Goal: Task Accomplishment & Management: Use online tool/utility

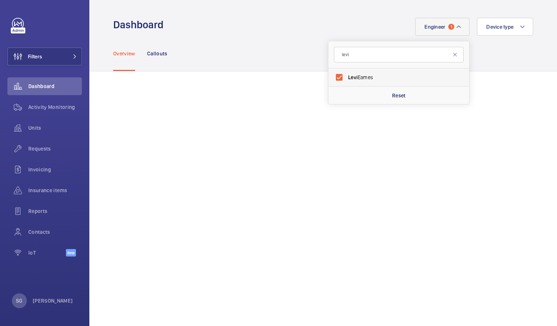
click at [331, 75] on label "[PERSON_NAME]" at bounding box center [392, 77] width 129 height 18
click at [332, 75] on input "[PERSON_NAME]" at bounding box center [339, 77] width 15 height 15
checkbox input "false"
click at [383, 58] on input "levi" at bounding box center [398, 55] width 129 height 16
type input "l"
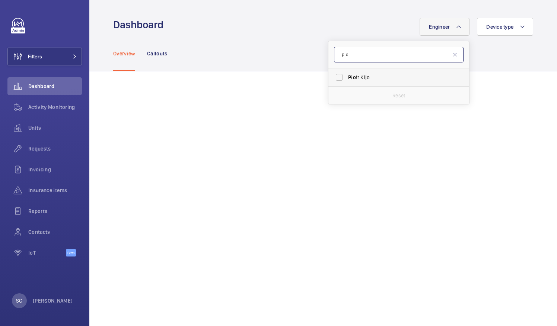
type input "pio"
click at [332, 75] on label "[PERSON_NAME]" at bounding box center [392, 77] width 129 height 18
click at [332, 75] on input "[PERSON_NAME]" at bounding box center [339, 77] width 15 height 15
click at [332, 79] on label "[PERSON_NAME]" at bounding box center [392, 77] width 129 height 18
click at [332, 79] on input "[PERSON_NAME]" at bounding box center [339, 77] width 15 height 15
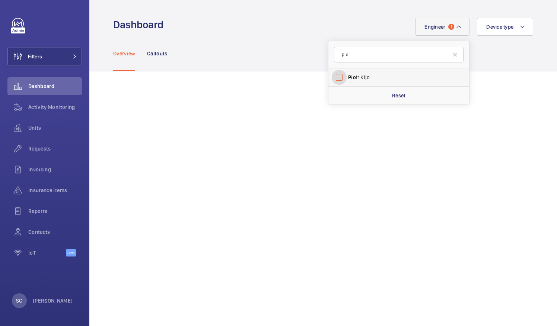
checkbox input "false"
click at [353, 52] on input "pio" at bounding box center [398, 55] width 129 height 16
type input "p"
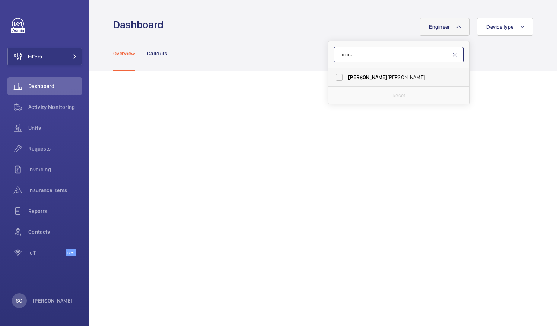
type input "marc"
click at [336, 75] on label "[PERSON_NAME]" at bounding box center [392, 77] width 129 height 18
click at [336, 75] on input "[PERSON_NAME]" at bounding box center [339, 77] width 15 height 15
click at [332, 79] on label "[PERSON_NAME]" at bounding box center [392, 77] width 129 height 18
click at [332, 79] on input "[PERSON_NAME]" at bounding box center [339, 77] width 15 height 15
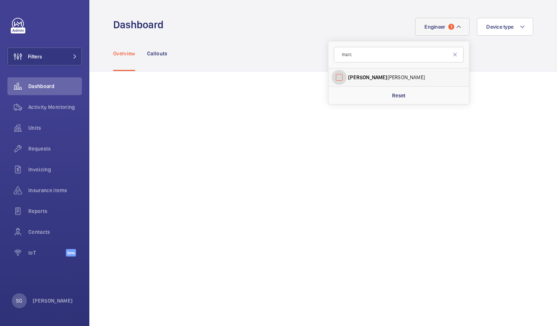
checkbox input "false"
click at [360, 54] on input "marc" at bounding box center [398, 55] width 129 height 16
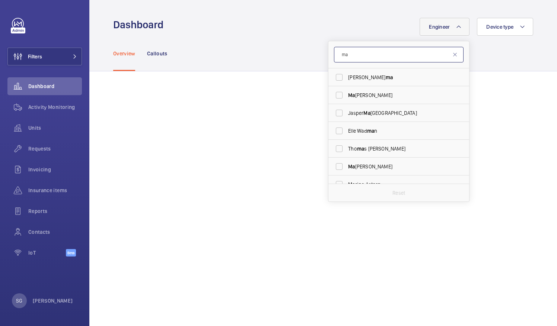
type input "m"
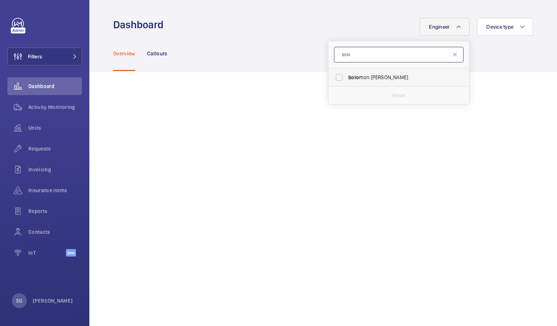
type input "solo"
click at [333, 72] on label "Solo mon [PERSON_NAME]" at bounding box center [392, 77] width 129 height 18
click at [333, 72] on input "Solo mon [PERSON_NAME]" at bounding box center [339, 77] width 15 height 15
click at [336, 77] on label "Solo mon [PERSON_NAME]" at bounding box center [392, 77] width 129 height 18
click at [336, 77] on input "Solo mon [PERSON_NAME]" at bounding box center [339, 77] width 15 height 15
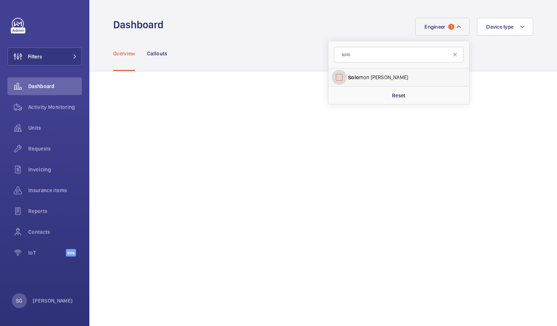
checkbox input "false"
click at [353, 58] on input "solo" at bounding box center [398, 55] width 129 height 16
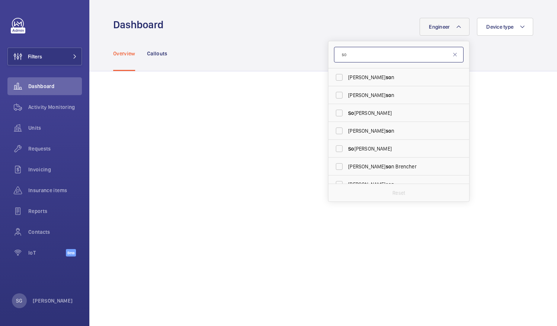
type input "s"
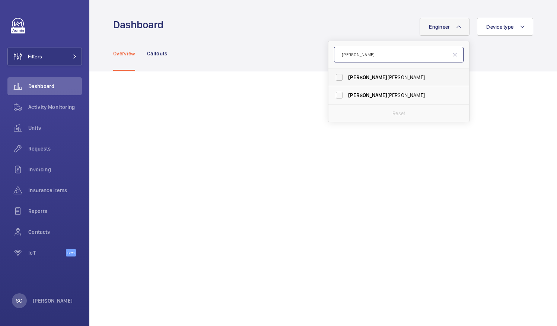
type input "[PERSON_NAME]"
click at [339, 78] on label "[PERSON_NAME]" at bounding box center [392, 77] width 129 height 18
click at [339, 78] on input "[PERSON_NAME]" at bounding box center [339, 77] width 15 height 15
click at [333, 79] on label "[PERSON_NAME]" at bounding box center [392, 77] width 129 height 18
click at [333, 79] on input "[PERSON_NAME]" at bounding box center [339, 77] width 15 height 15
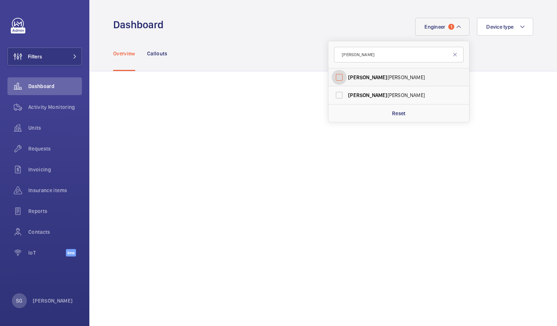
checkbox input "false"
click at [42, 108] on span "Activity Monitoring" at bounding box center [55, 106] width 54 height 7
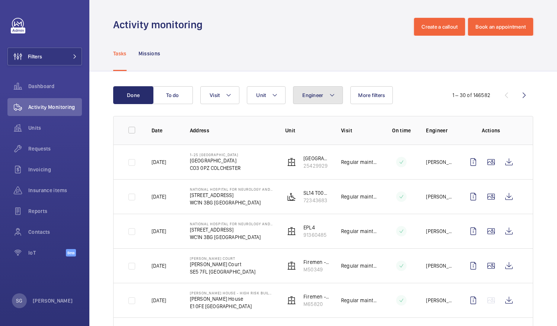
click at [330, 91] on mat-icon at bounding box center [332, 95] width 6 height 9
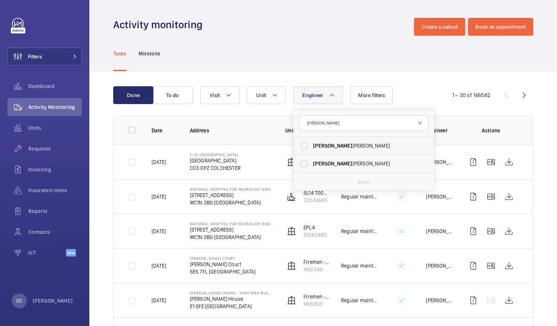
type input "[PERSON_NAME]"
click at [304, 146] on label "[PERSON_NAME]" at bounding box center [357, 146] width 129 height 18
click at [304, 146] on input "[PERSON_NAME]" at bounding box center [304, 145] width 15 height 15
checkbox input "true"
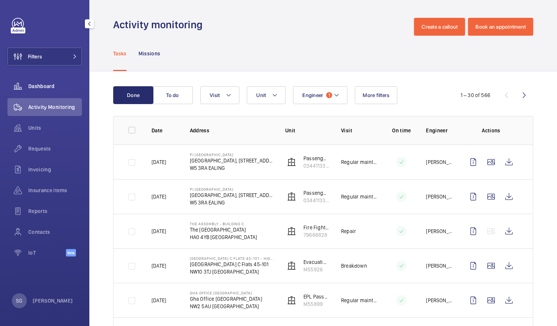
click at [68, 84] on span "Dashboard" at bounding box center [55, 86] width 54 height 7
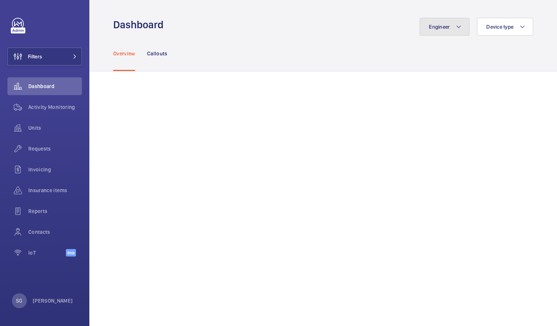
click at [450, 20] on button "Engineer" at bounding box center [444, 27] width 50 height 18
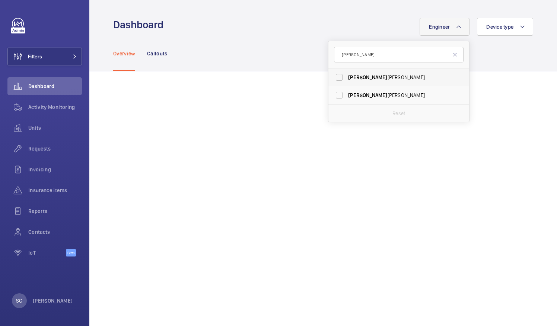
type input "[PERSON_NAME]"
click at [333, 78] on label "[PERSON_NAME]" at bounding box center [392, 77] width 129 height 18
click at [333, 78] on input "[PERSON_NAME]" at bounding box center [339, 77] width 15 height 15
click at [335, 75] on label "[PERSON_NAME]" at bounding box center [392, 77] width 129 height 18
click at [335, 75] on input "[PERSON_NAME]" at bounding box center [339, 77] width 15 height 15
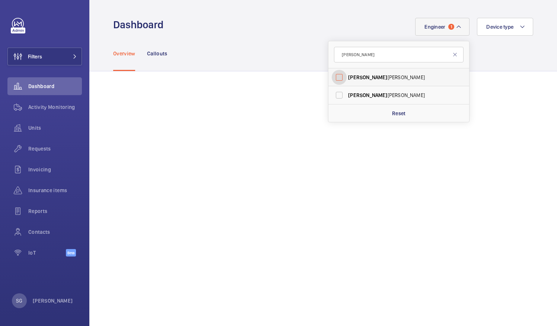
checkbox input "false"
click at [356, 52] on input "[PERSON_NAME]" at bounding box center [398, 55] width 129 height 16
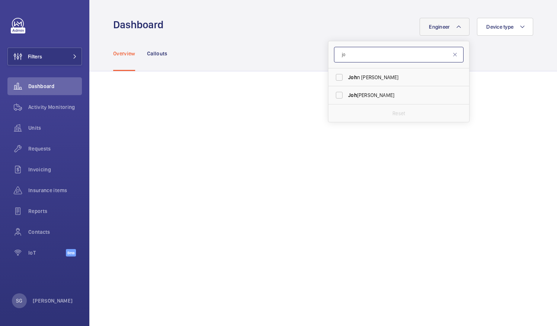
type input "j"
type input "[PERSON_NAME]"
click at [336, 83] on label "[PERSON_NAME]" at bounding box center [392, 77] width 129 height 18
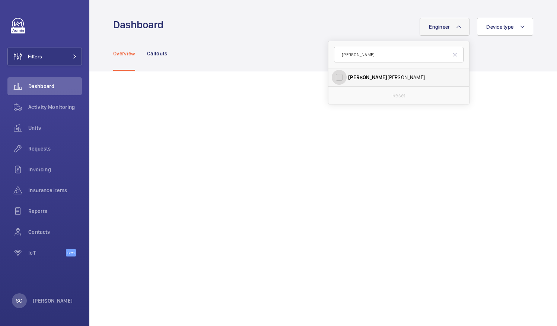
click at [336, 83] on input "[PERSON_NAME]" at bounding box center [339, 77] width 15 height 15
click at [335, 77] on label "[PERSON_NAME]" at bounding box center [392, 77] width 129 height 18
click at [335, 77] on input "[PERSON_NAME]" at bounding box center [339, 77] width 15 height 15
checkbox input "false"
click at [365, 59] on input "[PERSON_NAME]" at bounding box center [398, 55] width 129 height 16
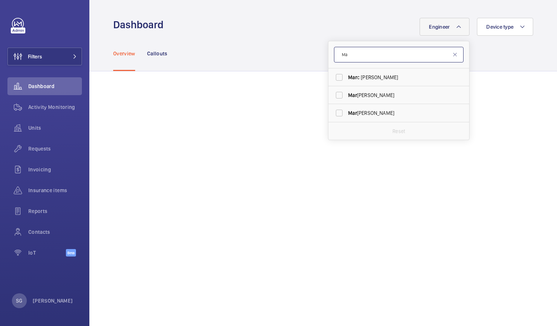
type input "M"
type input "[PERSON_NAME]"
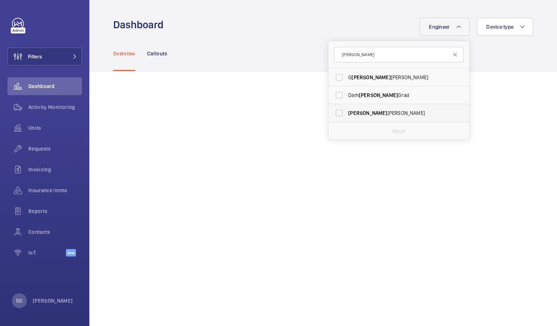
click at [331, 115] on label "[PERSON_NAME]" at bounding box center [392, 113] width 129 height 18
click at [332, 115] on input "[PERSON_NAME]" at bounding box center [339, 113] width 15 height 15
click at [332, 112] on label "[PERSON_NAME]" at bounding box center [392, 113] width 129 height 18
click at [332, 112] on input "[PERSON_NAME]" at bounding box center [339, 113] width 15 height 15
checkbox input "false"
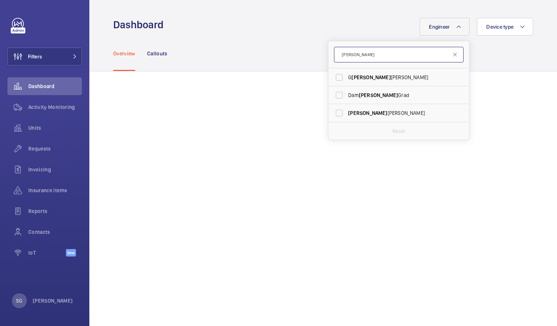
click at [360, 53] on input "[PERSON_NAME]" at bounding box center [398, 55] width 129 height 16
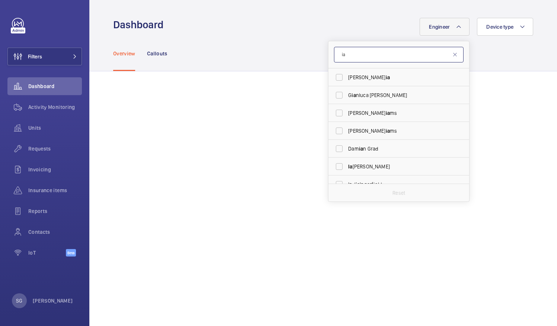
type input "i"
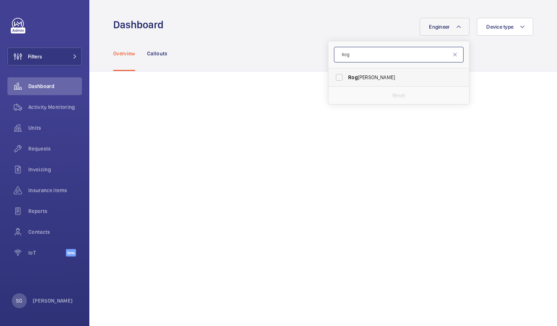
type input "Rog"
click at [332, 73] on label "Rog [PERSON_NAME]" at bounding box center [392, 77] width 129 height 18
click at [332, 73] on input "Rog [PERSON_NAME]" at bounding box center [339, 77] width 15 height 15
click at [337, 77] on label "Rog [PERSON_NAME]" at bounding box center [392, 77] width 129 height 18
click at [337, 77] on input "Rog [PERSON_NAME]" at bounding box center [339, 77] width 15 height 15
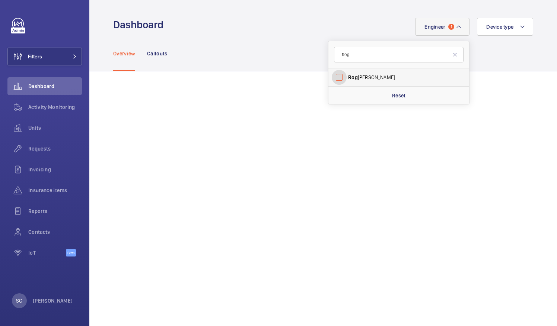
checkbox input "false"
click at [354, 59] on input "Rog" at bounding box center [398, 55] width 129 height 16
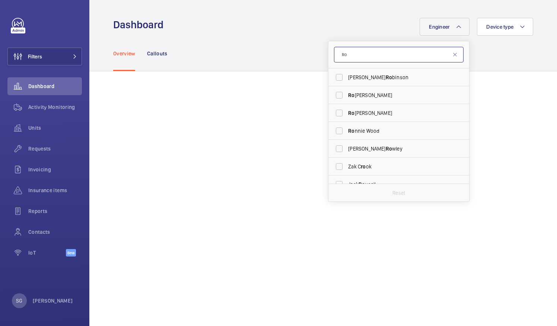
type input "R"
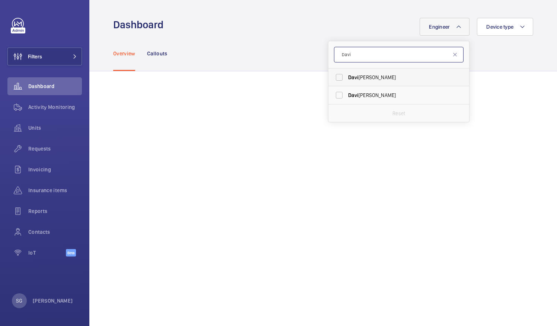
type input "Davi"
click at [336, 81] on label "[PERSON_NAME]" at bounding box center [392, 77] width 129 height 18
click at [336, 81] on input "[PERSON_NAME]" at bounding box center [339, 77] width 15 height 15
click at [333, 80] on label "[PERSON_NAME]" at bounding box center [392, 77] width 129 height 18
click at [333, 80] on input "[PERSON_NAME]" at bounding box center [339, 77] width 15 height 15
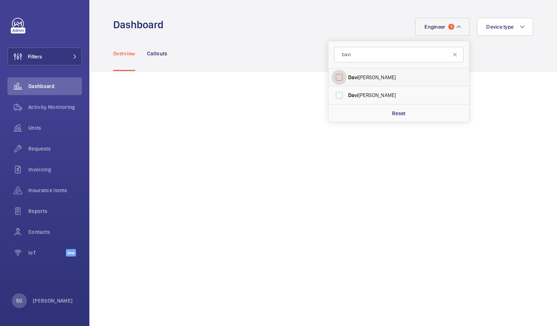
checkbox input "false"
click at [354, 57] on input "Davi" at bounding box center [398, 55] width 129 height 16
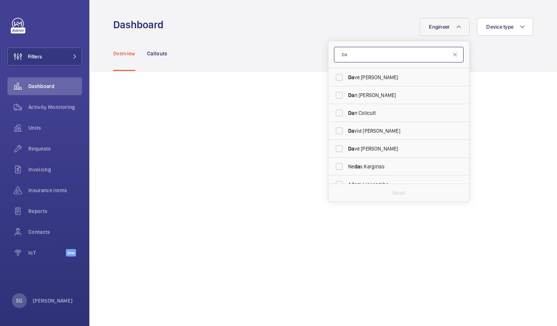
type input "D"
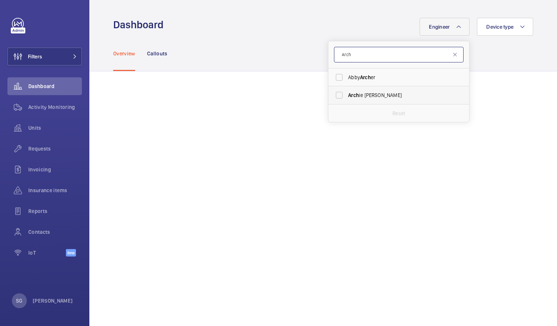
type input "Arch"
click at [333, 95] on label "Arch ie [PERSON_NAME]" at bounding box center [392, 95] width 129 height 18
click at [333, 95] on input "Arch ie [PERSON_NAME]" at bounding box center [339, 95] width 15 height 15
click at [333, 93] on label "Arch ie [PERSON_NAME]" at bounding box center [392, 95] width 129 height 18
click at [333, 93] on input "Arch ie [PERSON_NAME]" at bounding box center [339, 95] width 15 height 15
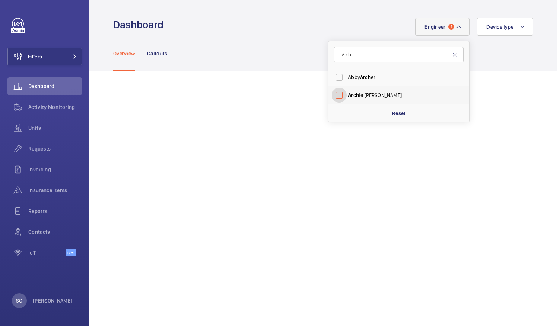
checkbox input "false"
click at [306, 28] on div "Engineer [PERSON_NAME] Arch er Arch ie [PERSON_NAME] Reset Device type" at bounding box center [350, 27] width 365 height 18
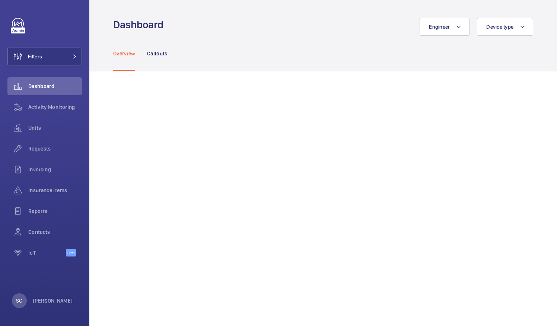
scroll to position [189, 0]
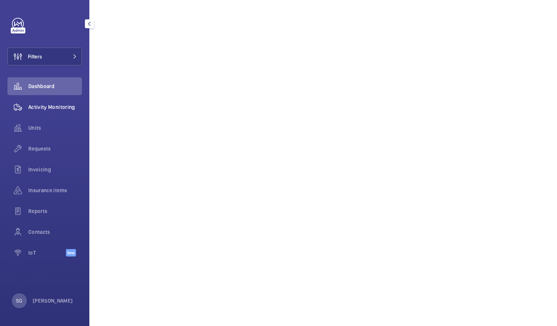
click at [35, 109] on span "Activity Monitoring" at bounding box center [55, 106] width 54 height 7
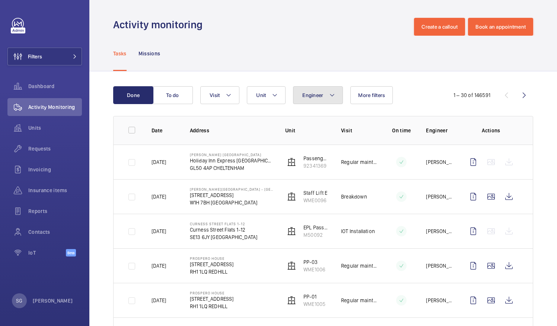
click at [326, 96] on button "Engineer" at bounding box center [318, 95] width 50 height 18
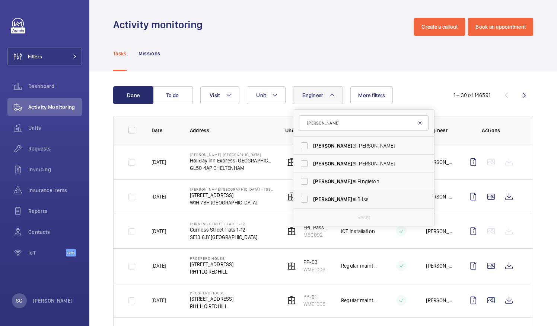
type input "[PERSON_NAME]"
click at [305, 198] on label "[PERSON_NAME]" at bounding box center [357, 200] width 129 height 18
click at [305, 198] on input "[PERSON_NAME]" at bounding box center [304, 199] width 15 height 15
checkbox input "true"
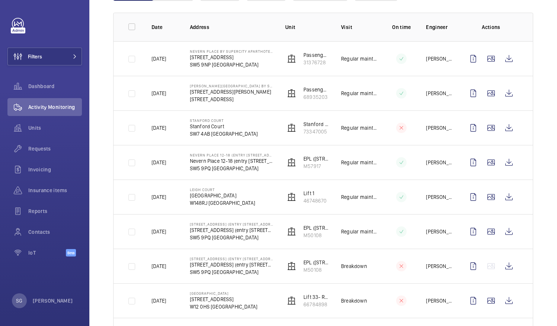
scroll to position [98, 0]
